Goal: Check status: Check status

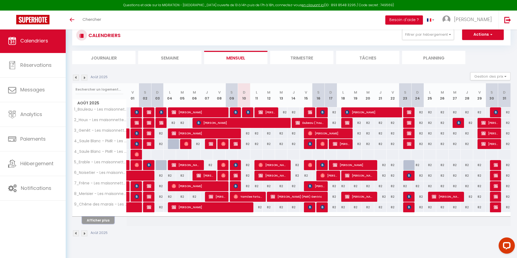
click at [98, 221] on button "Afficher plus" at bounding box center [98, 220] width 32 height 7
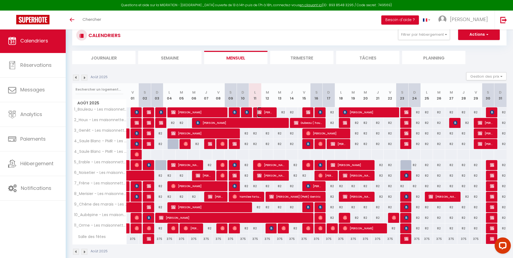
click at [264, 112] on span "[PERSON_NAME]" at bounding box center [265, 112] width 16 height 10
select select "OK"
select select "KO"
select select "0"
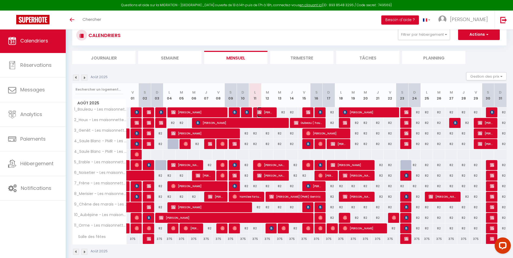
select select "1"
select select
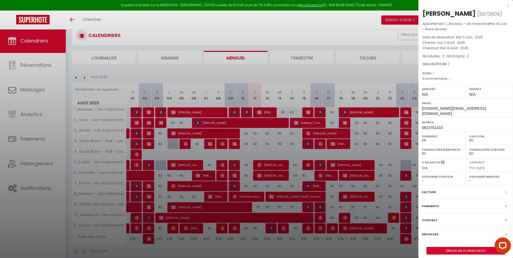
click at [272, 119] on div at bounding box center [256, 129] width 513 height 258
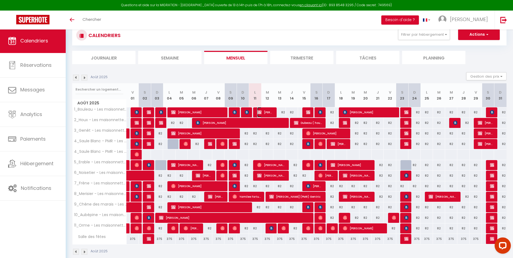
click at [270, 114] on span "[PERSON_NAME]" at bounding box center [265, 112] width 16 height 10
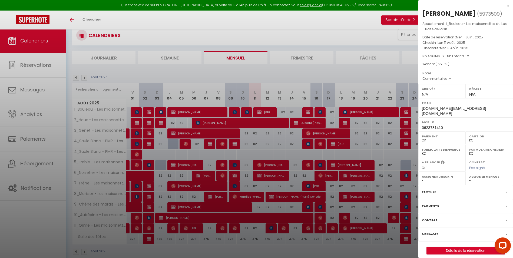
drag, startPoint x: 270, startPoint y: 127, endPoint x: 268, endPoint y: 130, distance: 3.2
click at [270, 127] on div at bounding box center [256, 129] width 513 height 258
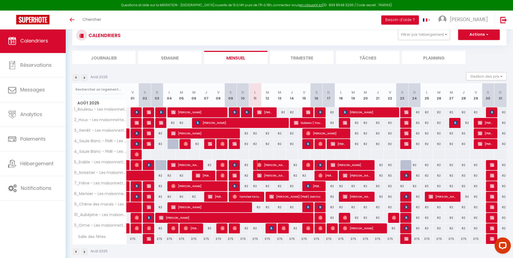
click at [264, 166] on span "[PERSON_NAME]" at bounding box center [271, 165] width 28 height 10
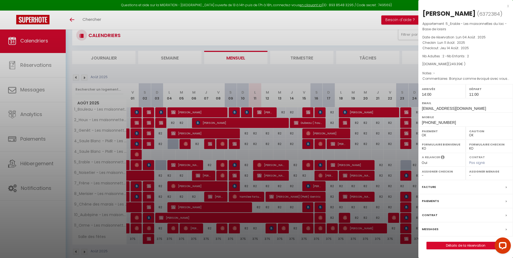
click at [265, 177] on div at bounding box center [256, 129] width 513 height 258
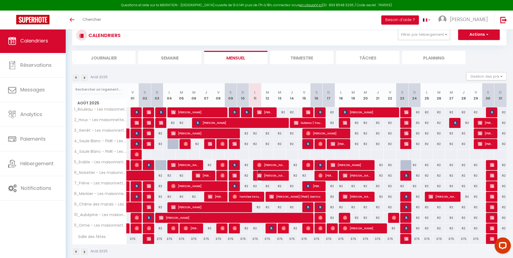
click at [266, 178] on span "[PERSON_NAME]" at bounding box center [271, 175] width 28 height 10
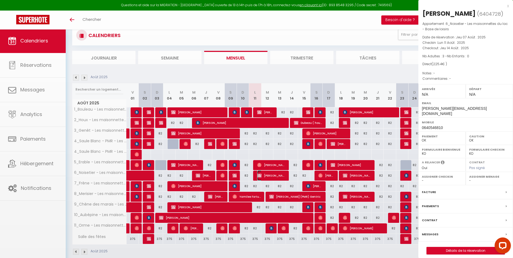
select select "KO"
select select "0"
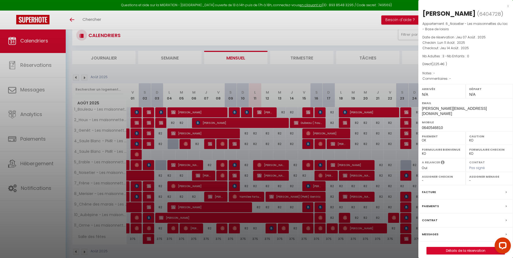
click at [265, 184] on div at bounding box center [256, 129] width 513 height 258
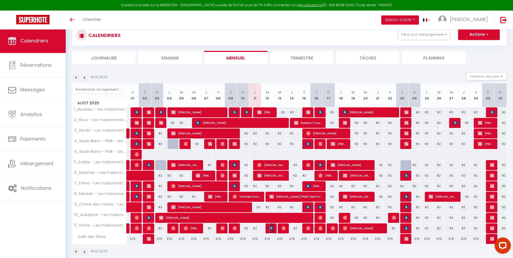
click at [271, 228] on img at bounding box center [272, 228] width 4 height 4
select select "OK"
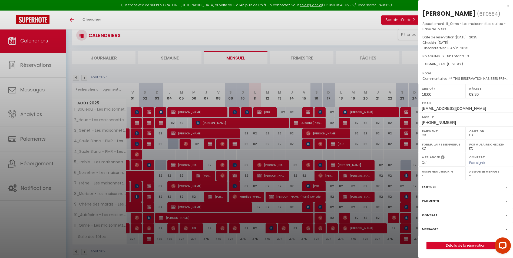
click at [267, 146] on div at bounding box center [256, 129] width 513 height 258
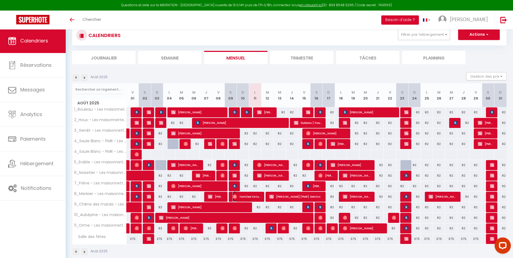
click at [257, 198] on span "Yamilee Fortune" at bounding box center [247, 197] width 28 height 10
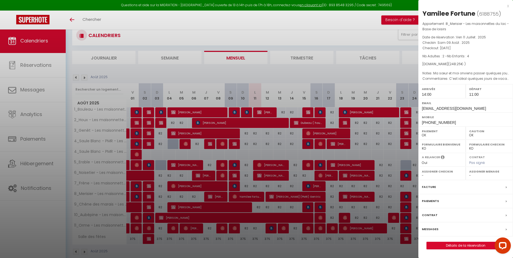
click at [257, 213] on div at bounding box center [256, 129] width 513 height 258
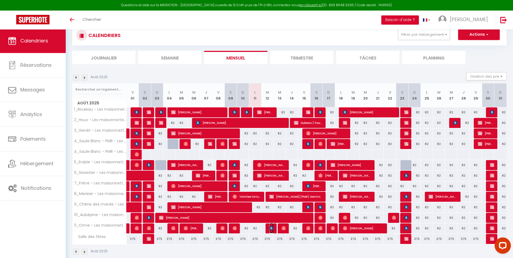
click at [272, 229] on img at bounding box center [272, 228] width 4 height 4
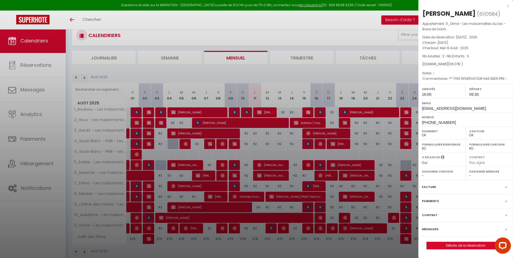
click at [254, 182] on div at bounding box center [256, 129] width 513 height 258
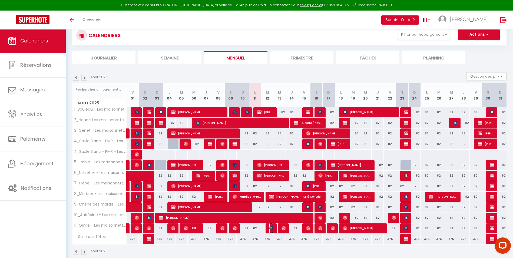
click at [273, 230] on img at bounding box center [272, 228] width 4 height 4
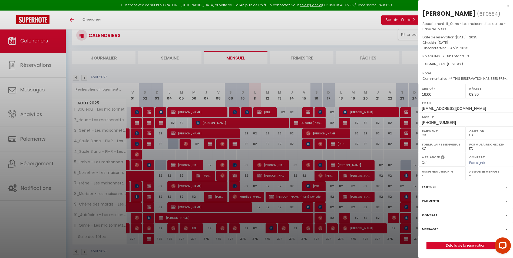
click at [275, 171] on div at bounding box center [256, 129] width 513 height 258
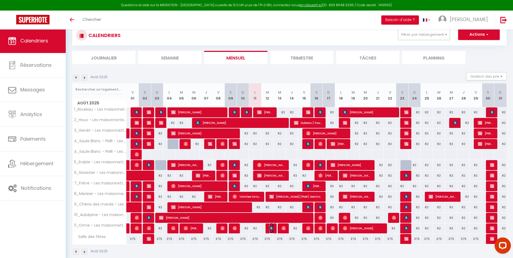
click at [271, 229] on img at bounding box center [272, 228] width 4 height 4
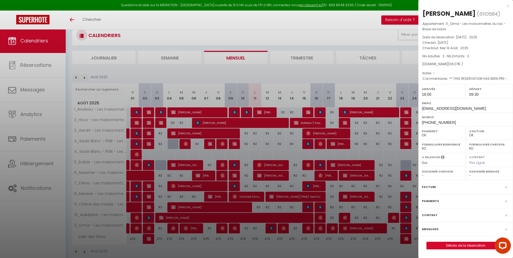
click at [273, 160] on div at bounding box center [256, 129] width 513 height 258
